Goal: Use online tool/utility: Utilize a website feature to perform a specific function

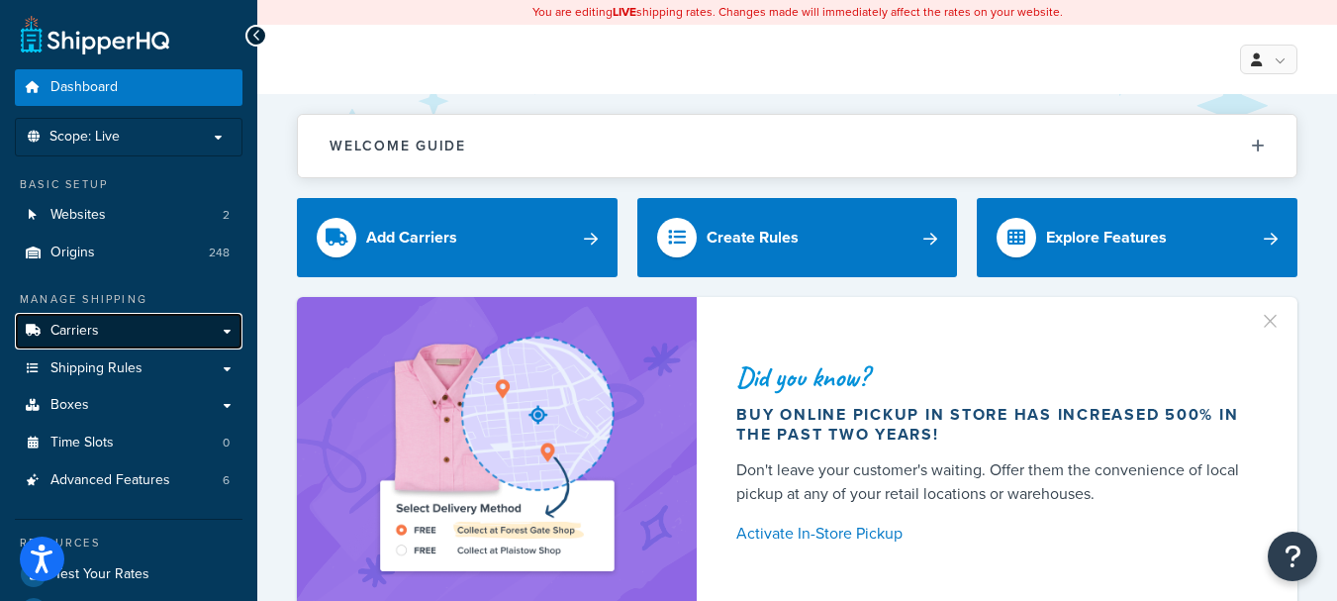
click at [97, 331] on span "Carriers" at bounding box center [74, 331] width 48 height 17
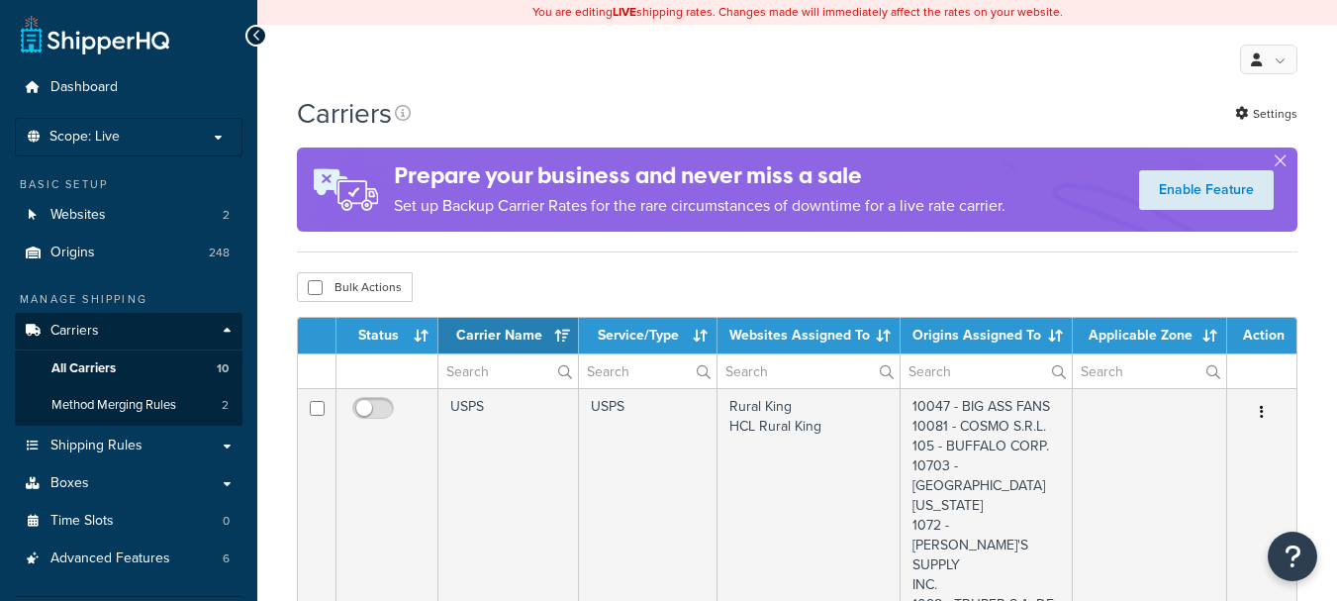
select select "15"
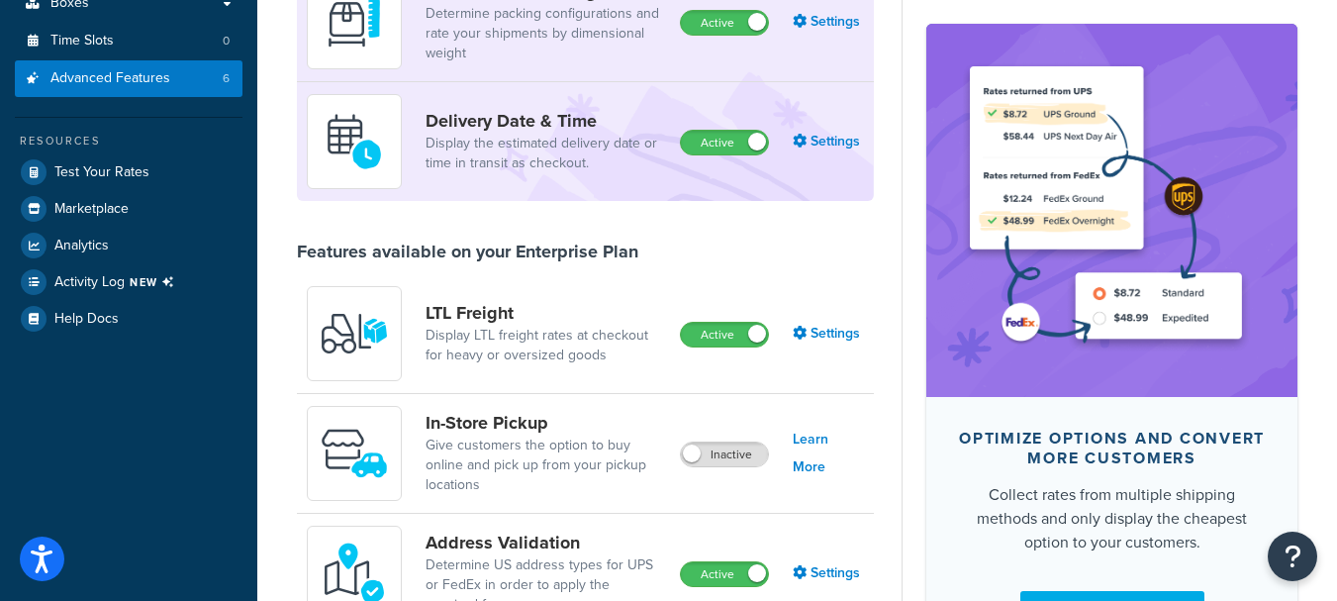
scroll to position [387, 0]
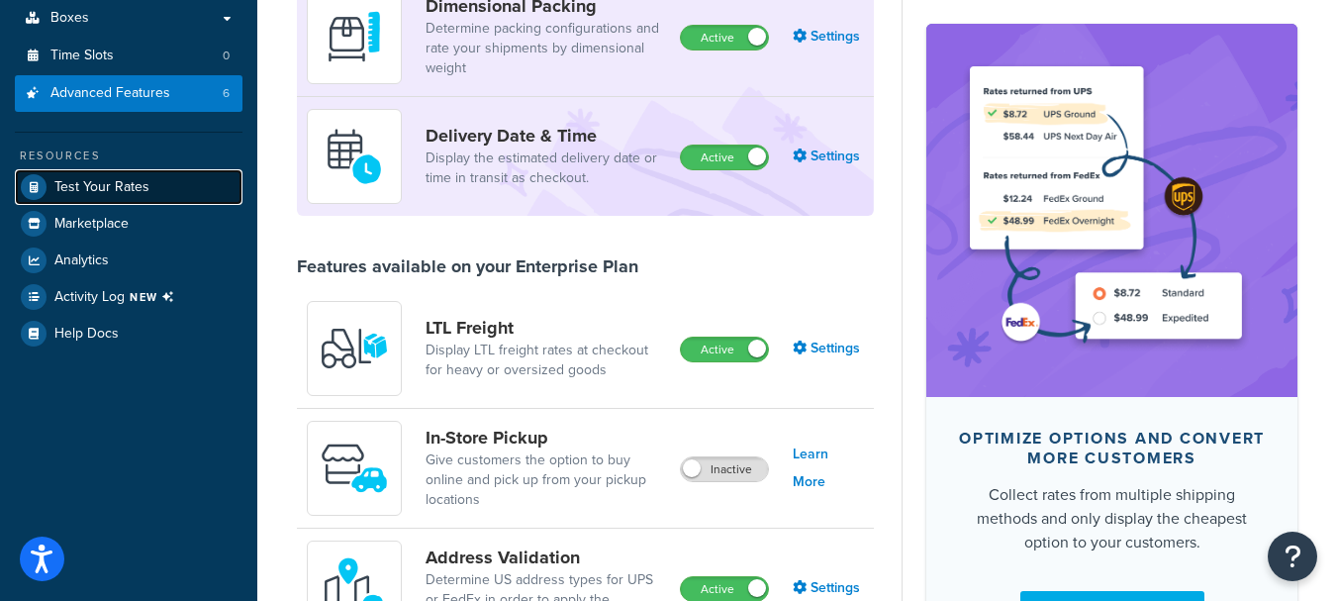
click at [150, 189] on link "Test Your Rates" at bounding box center [129, 187] width 228 height 36
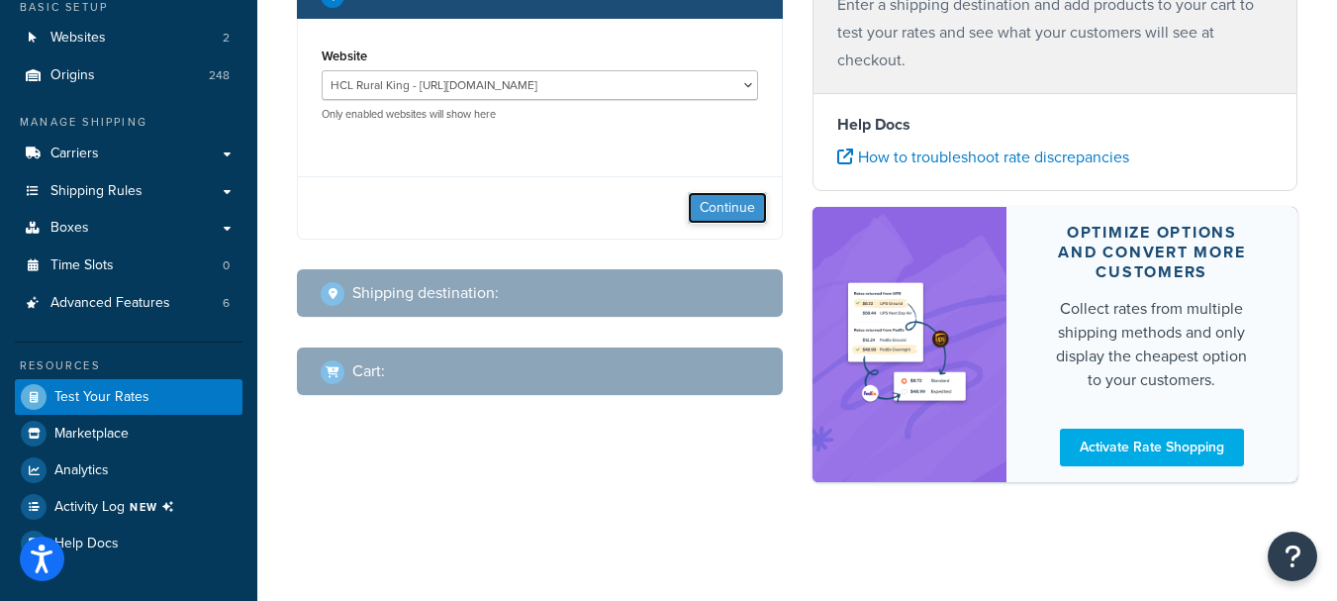
click at [709, 203] on button "Continue" at bounding box center [727, 208] width 79 height 32
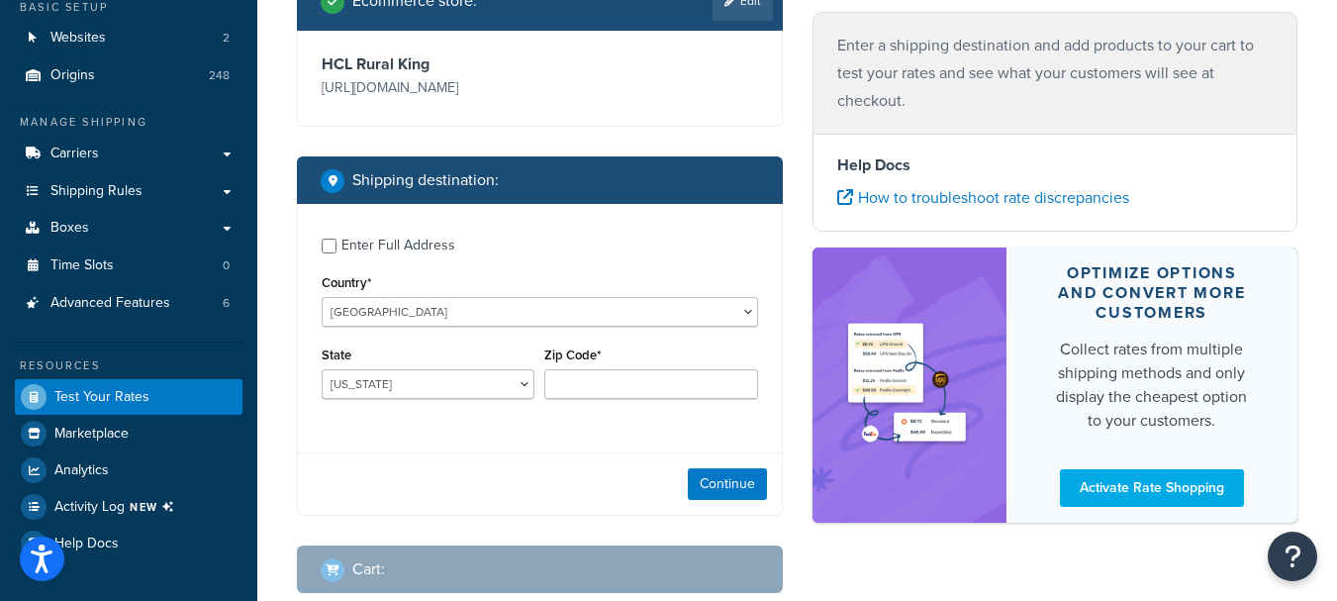
click at [380, 249] on div "Enter Full Address" at bounding box center [398, 246] width 114 height 28
click at [336, 249] on input "Enter Full Address" at bounding box center [329, 246] width 15 height 15
checkbox input "true"
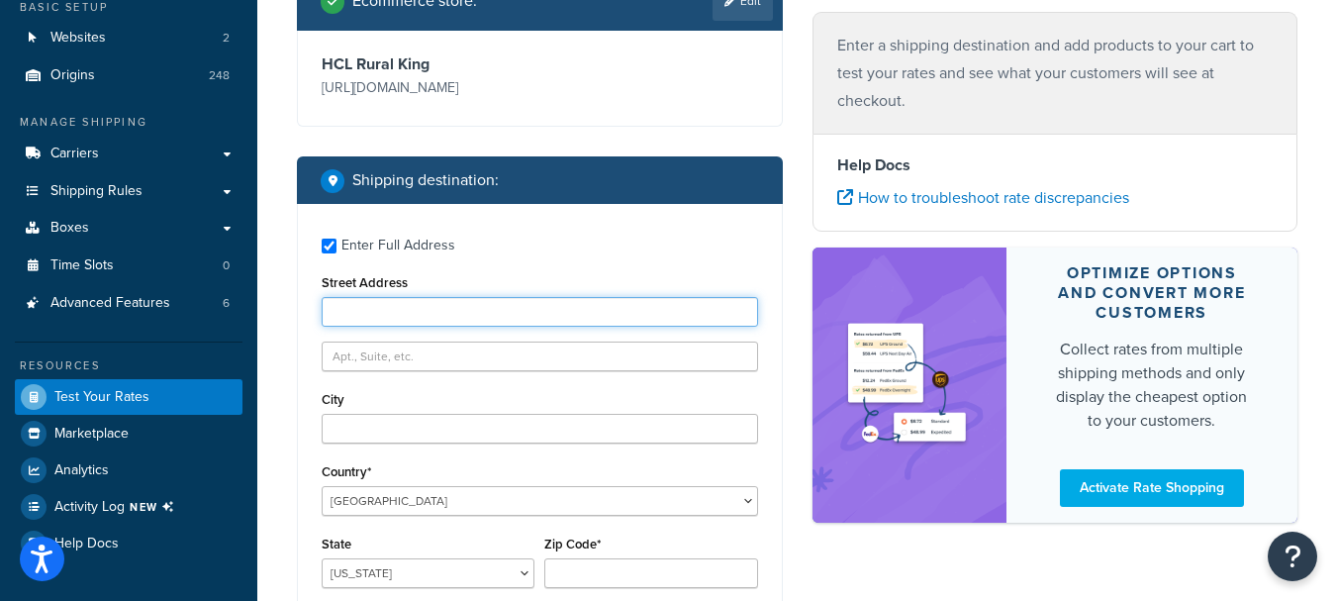
click at [452, 315] on input "Street Address" at bounding box center [540, 312] width 436 height 30
type input "901 S. 17th st"
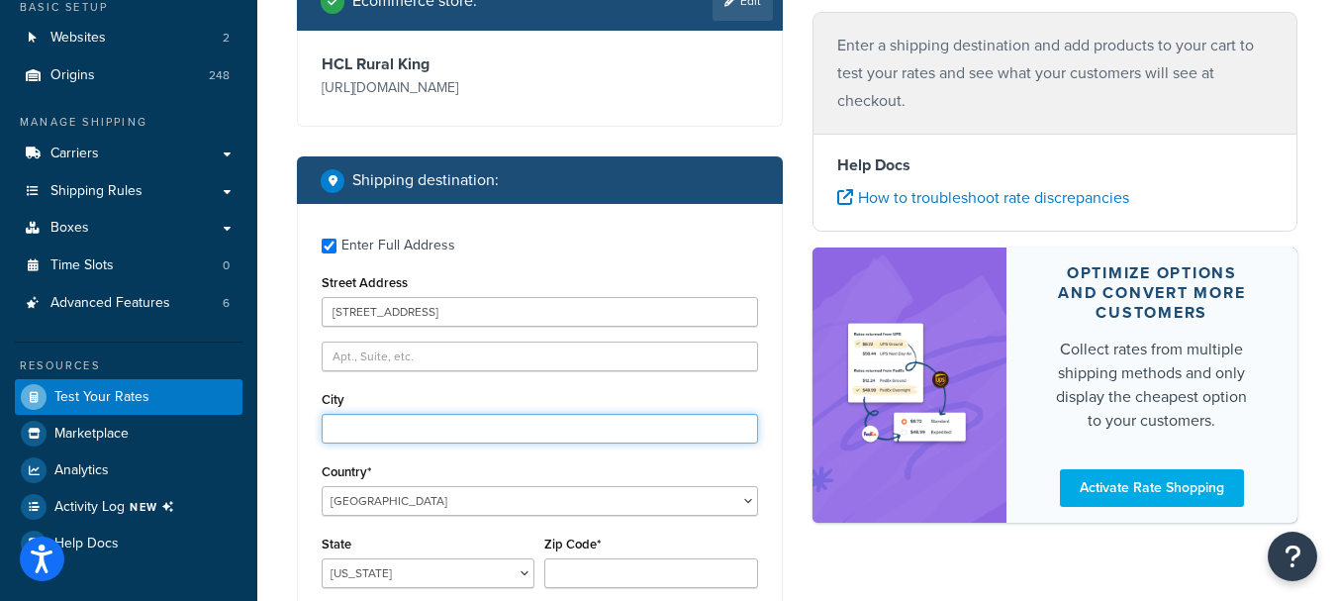
type input "Mattoon"
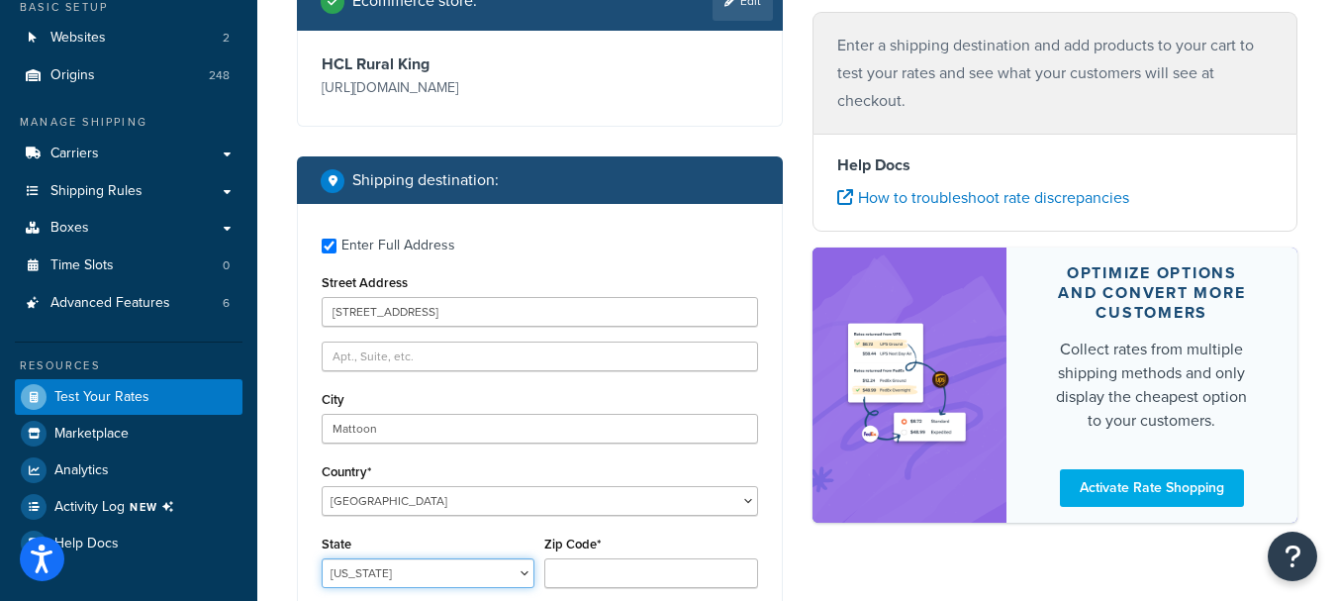
select select "IL"
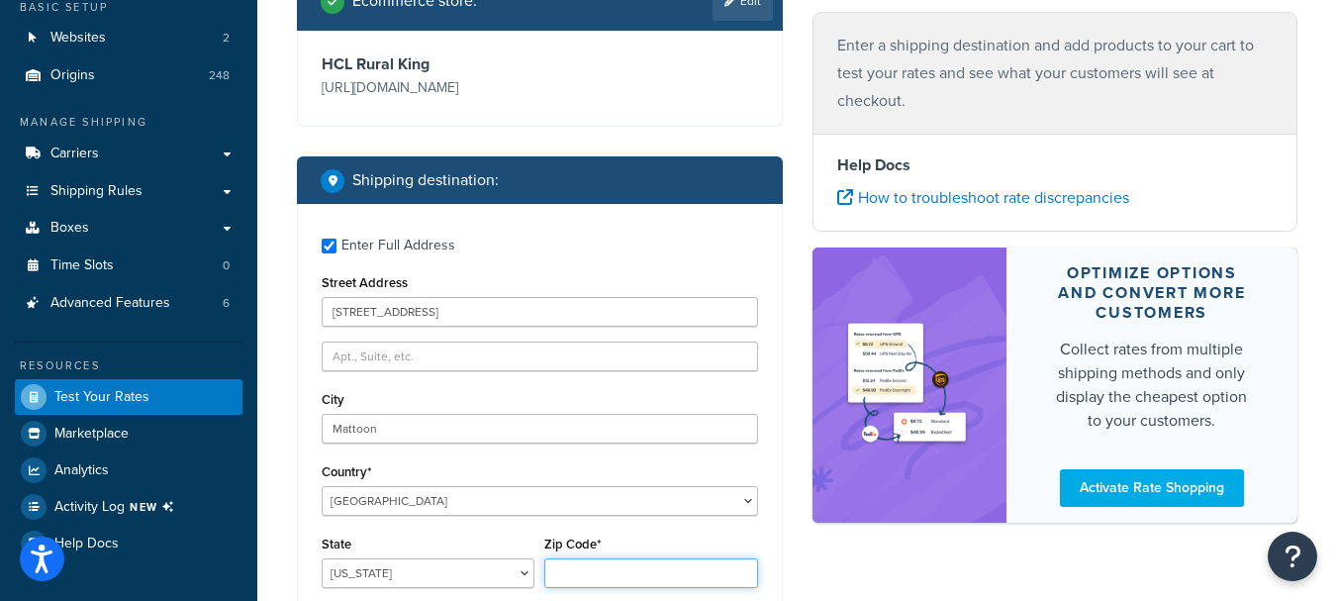
type input "61938"
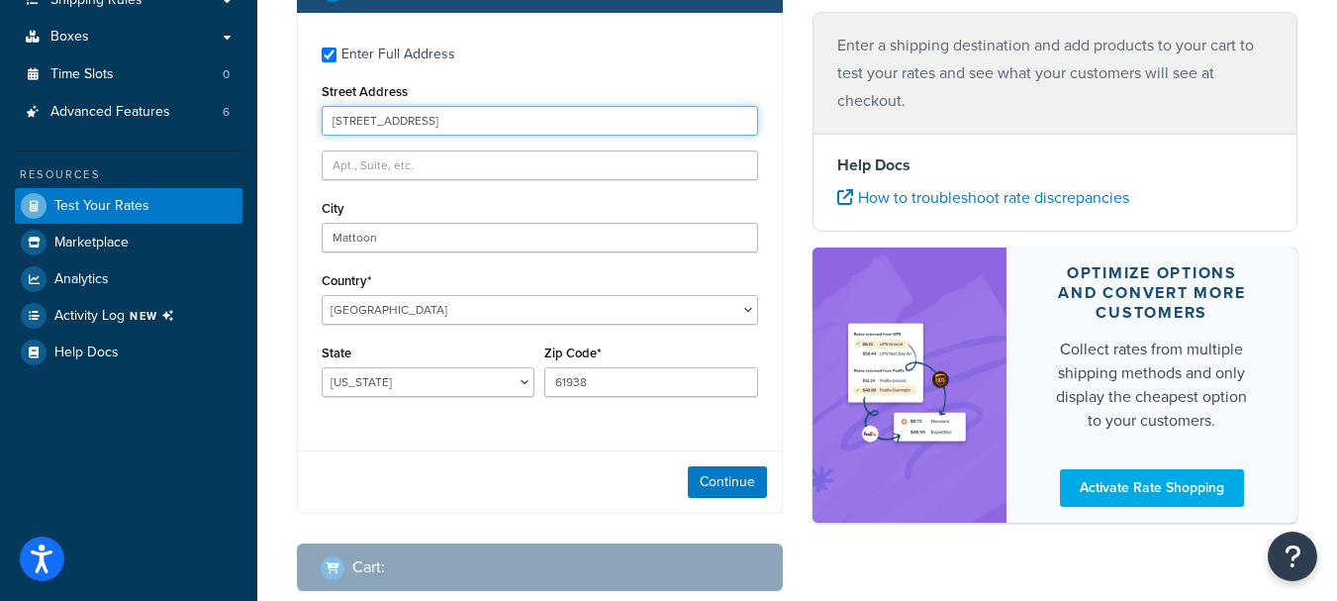
scroll to position [381, 0]
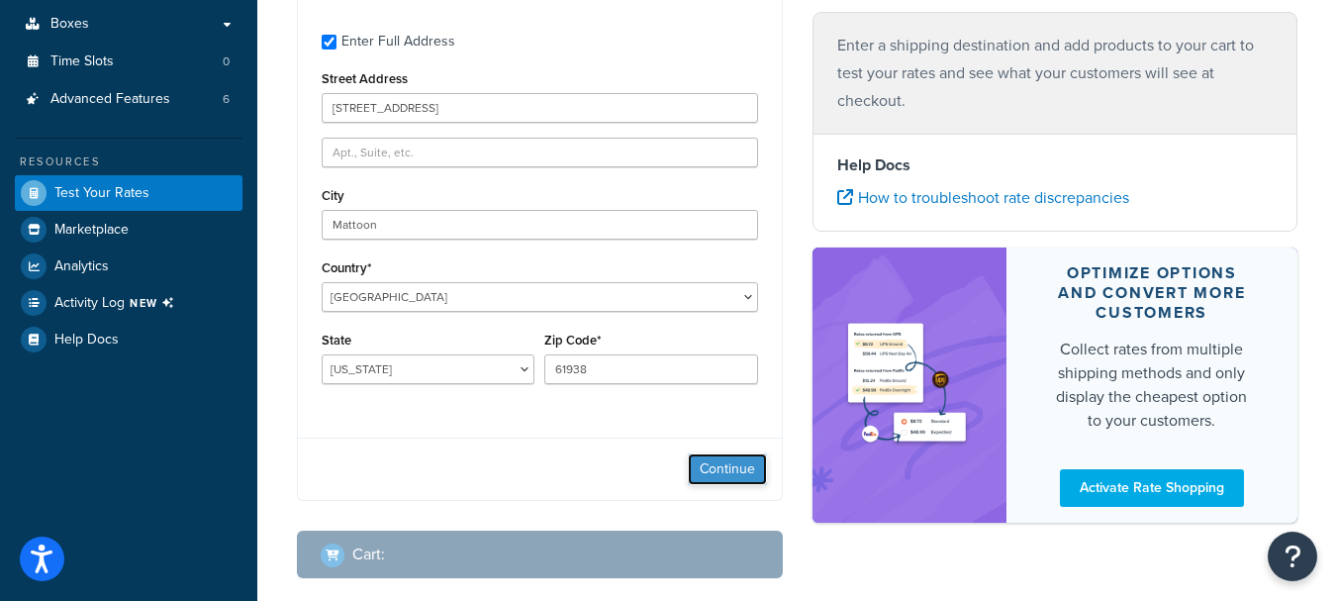
click at [737, 458] on button "Continue" at bounding box center [727, 469] width 79 height 32
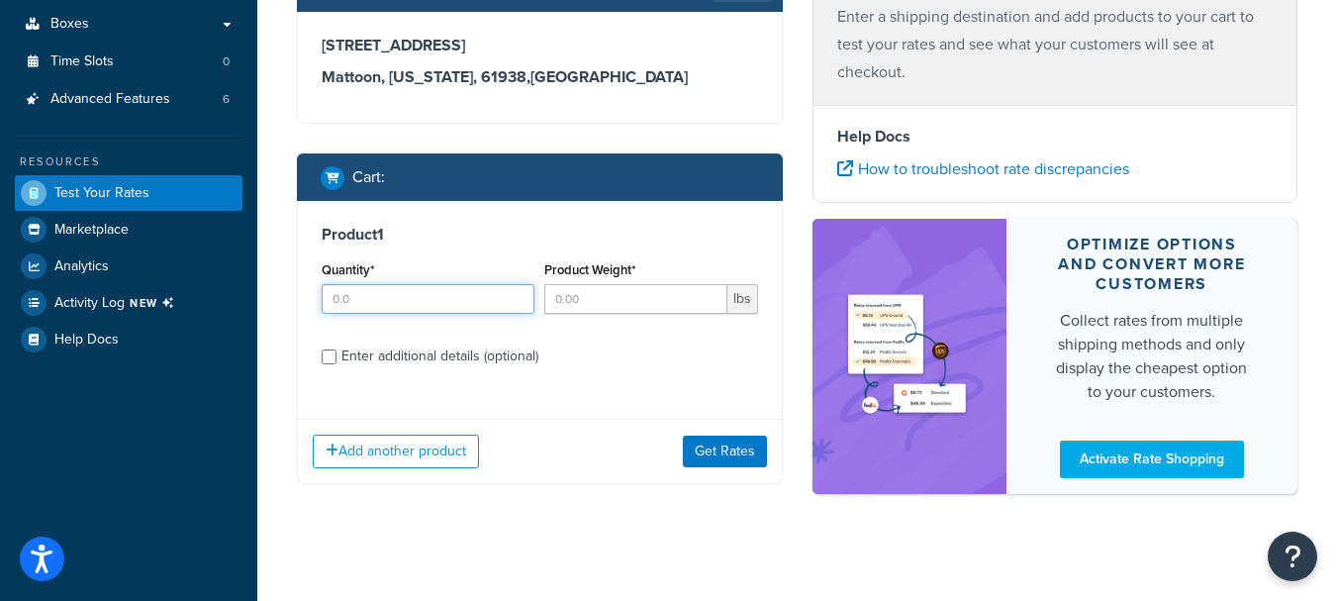
click at [379, 301] on input "Quantity*" at bounding box center [428, 299] width 213 height 30
type input "1"
type input "24"
click at [737, 452] on button "Get Rates" at bounding box center [725, 451] width 84 height 32
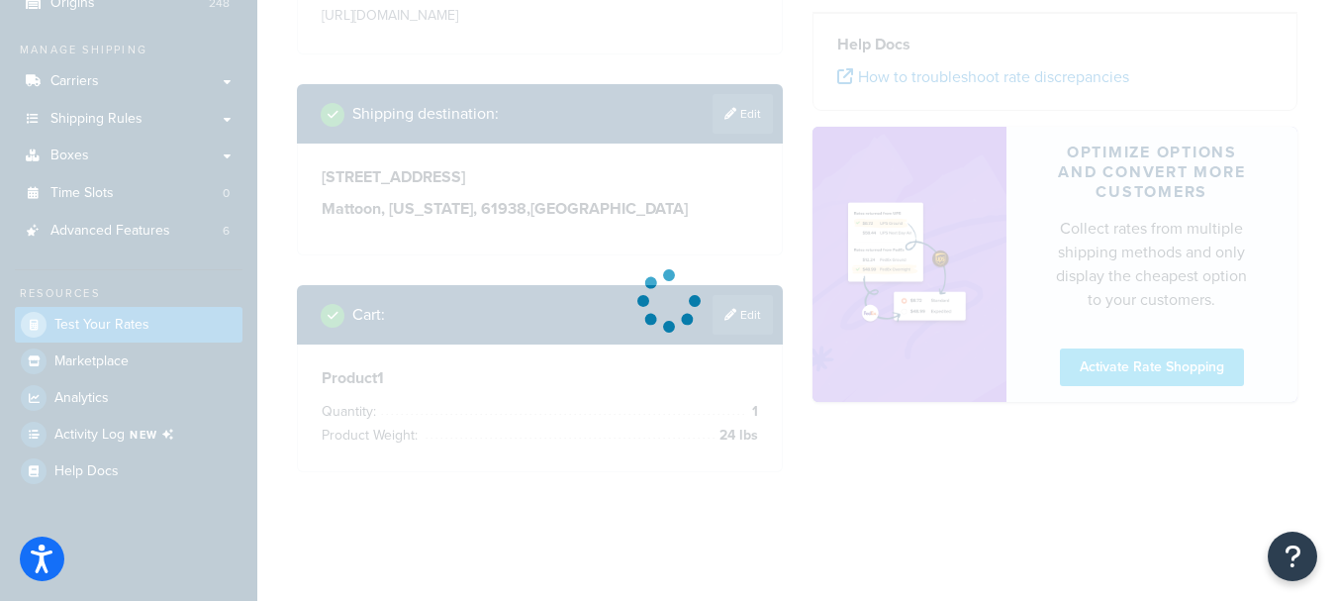
scroll to position [249, 0]
click at [737, 316] on div at bounding box center [668, 300] width 1337 height 601
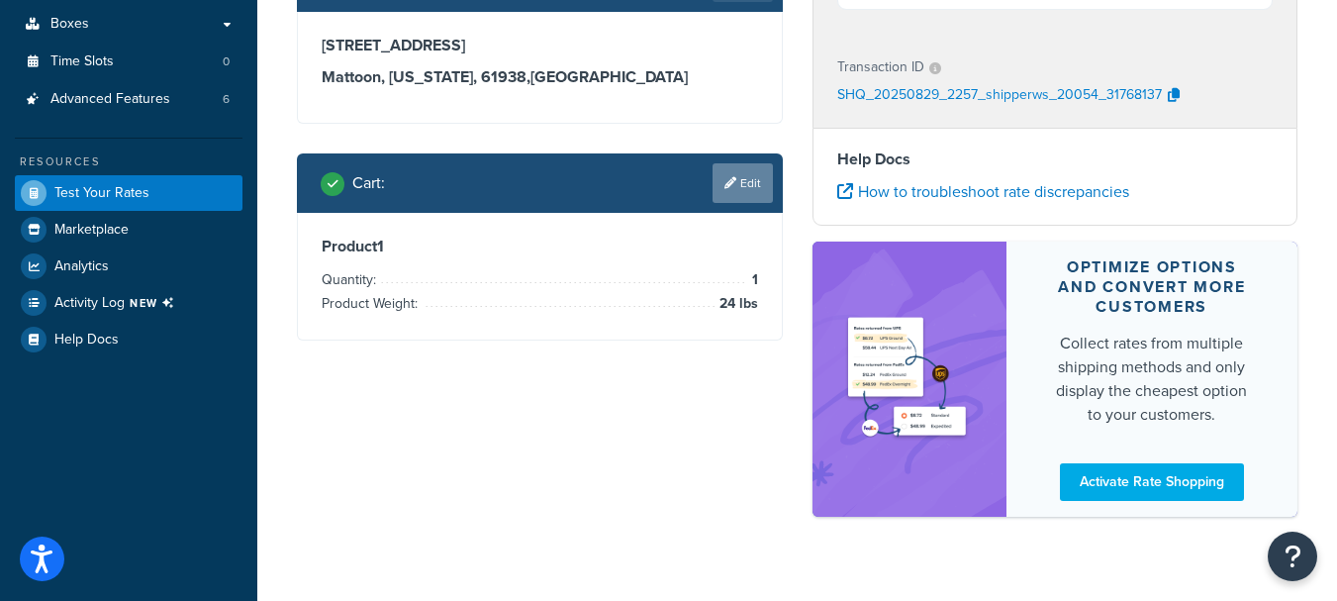
click at [752, 168] on link "Edit" at bounding box center [743, 183] width 60 height 40
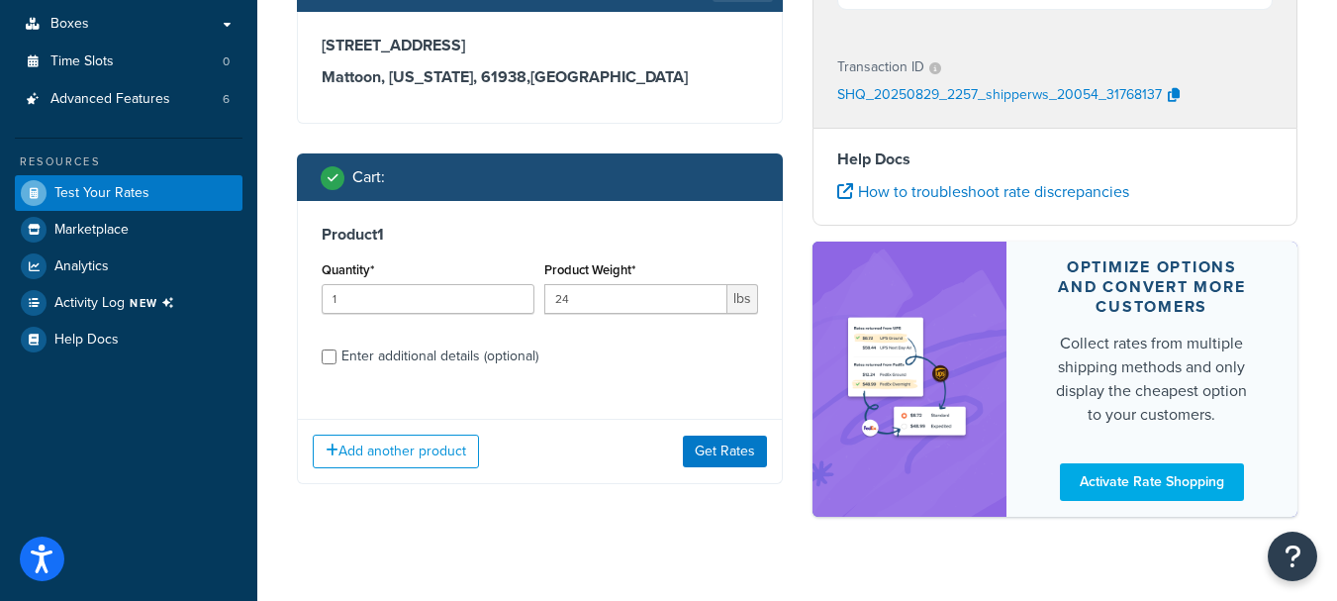
click at [393, 353] on div "Enter additional details (optional)" at bounding box center [439, 356] width 197 height 28
click at [336, 353] on input "Enter additional details (optional)" at bounding box center [329, 356] width 15 height 15
checkbox input "true"
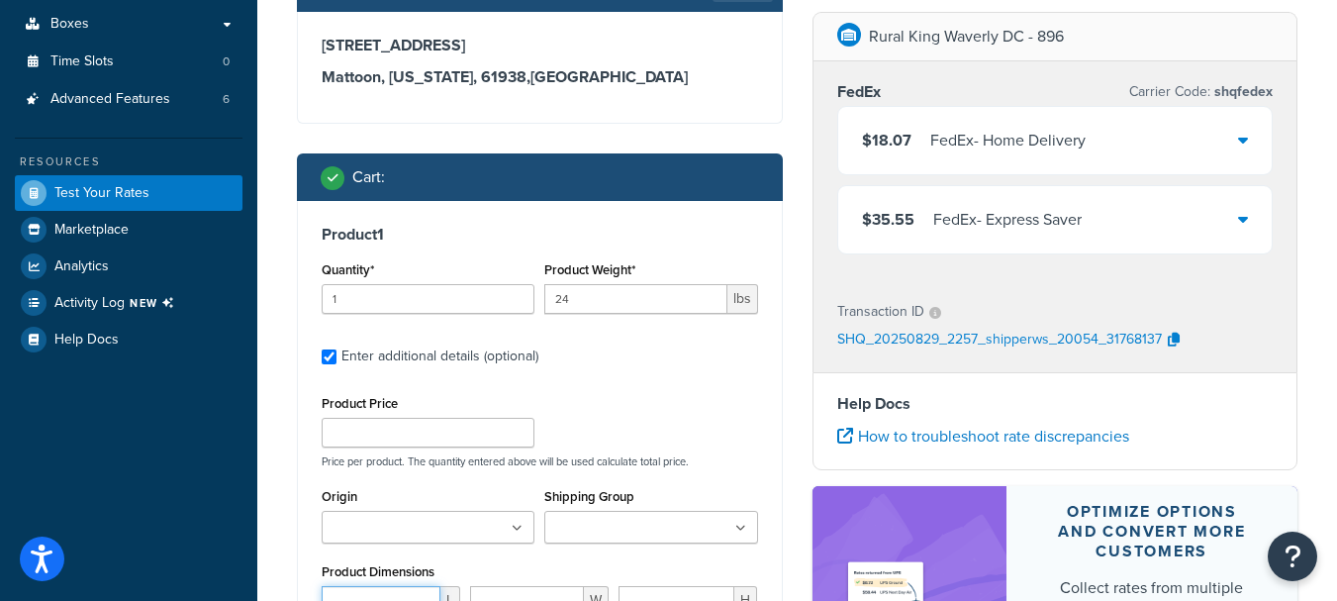
click at [384, 589] on input "number" at bounding box center [381, 601] width 119 height 30
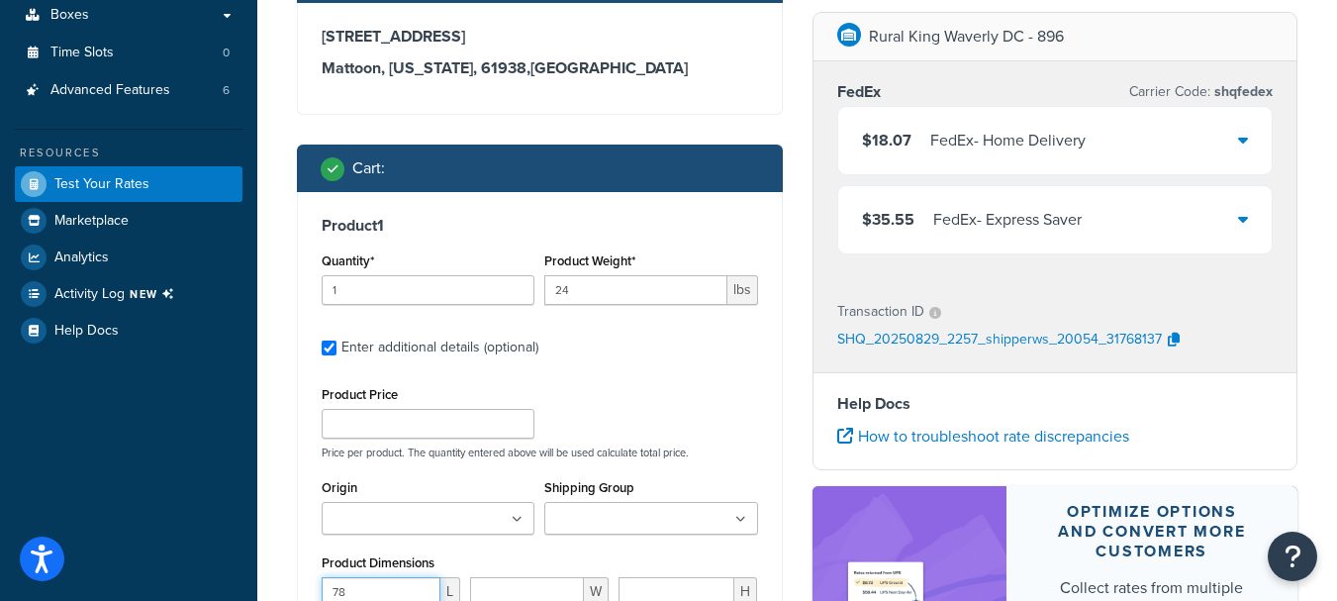
type input "78"
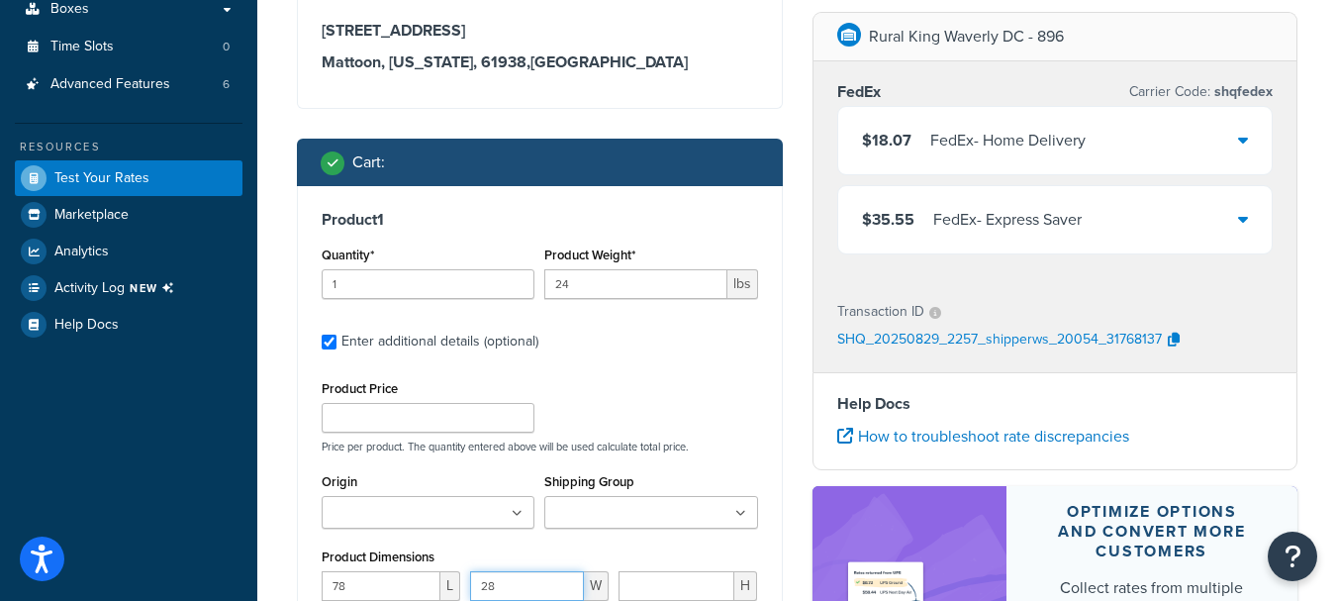
type input "28"
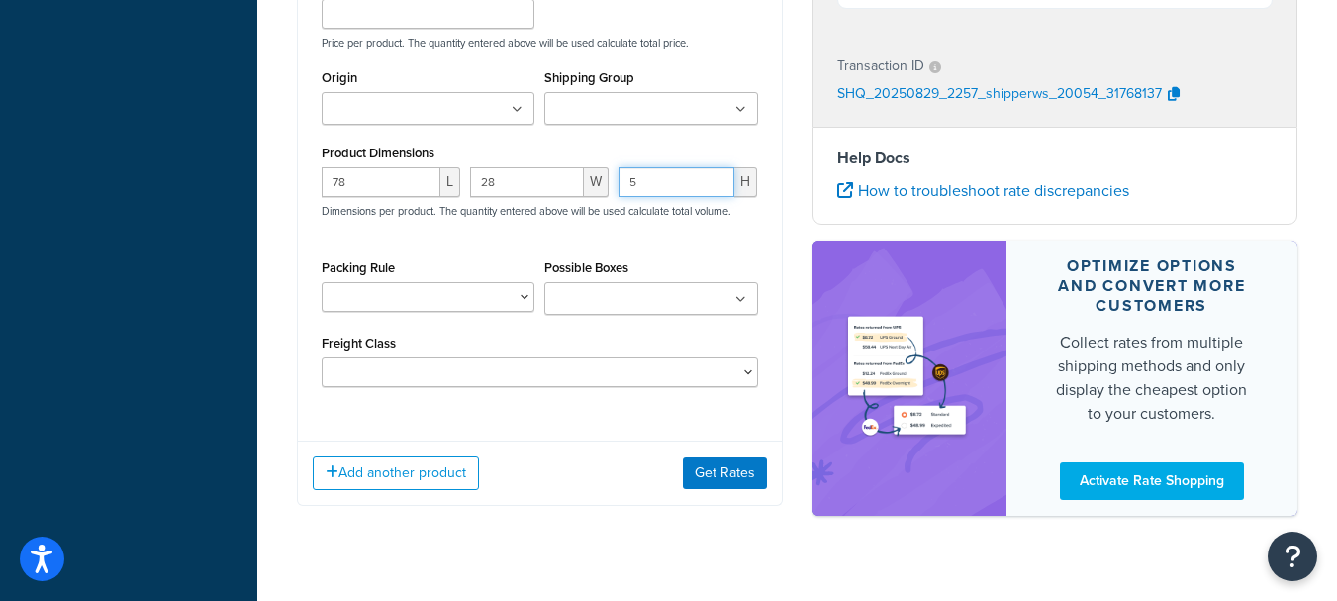
scroll to position [790, 0]
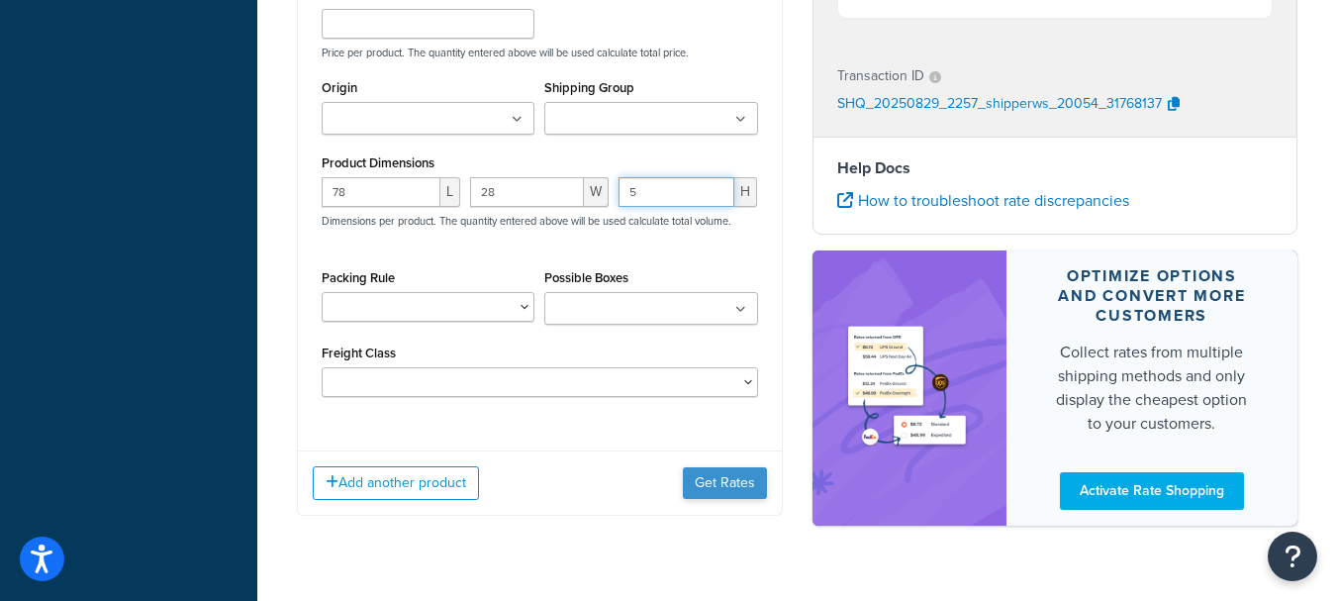
type input "5"
click at [702, 491] on button "Get Rates" at bounding box center [725, 483] width 84 height 32
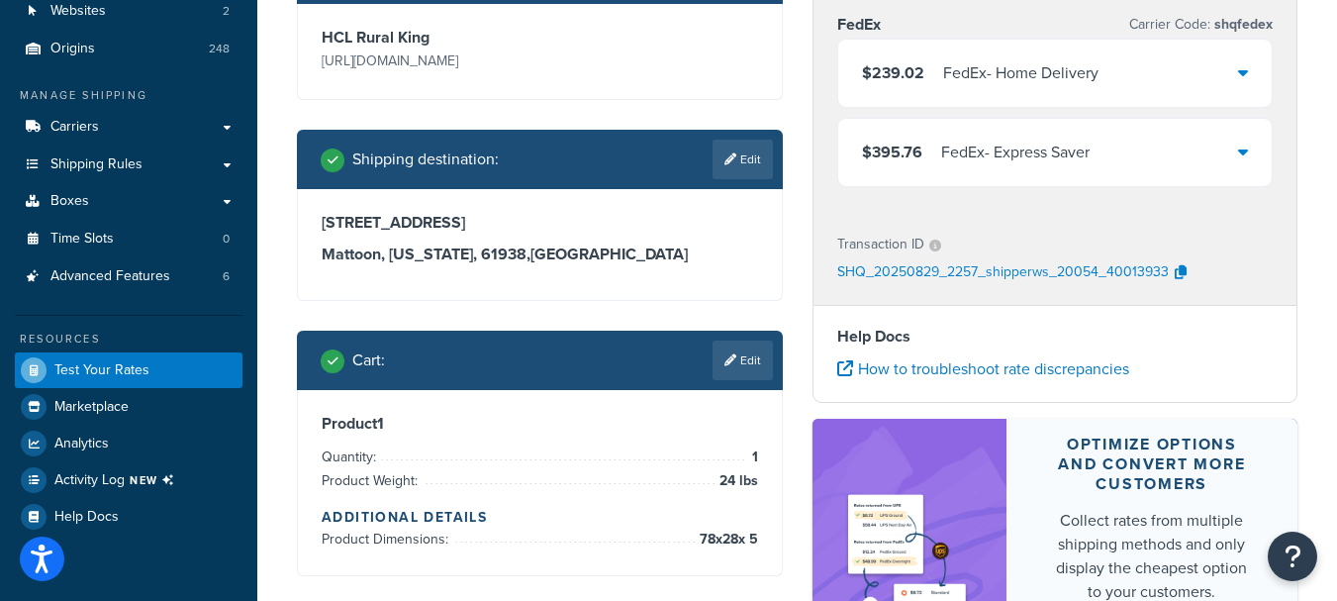
scroll to position [156, 0]
